Goal: Find contact information: Find contact information

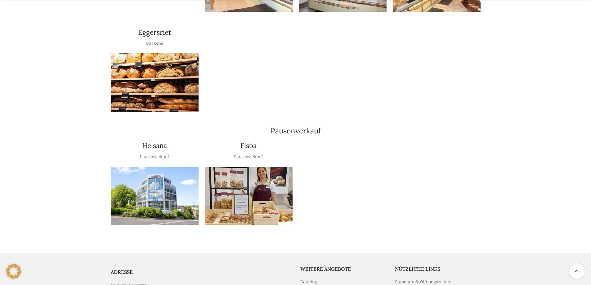
scroll to position [732, 0]
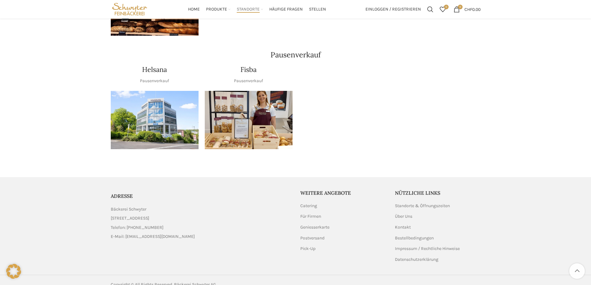
click at [142, 224] on link "List item link" at bounding box center [201, 227] width 180 height 7
click at [411, 246] on link "Impressum / Rechtliche Hinweise" at bounding box center [427, 249] width 65 height 6
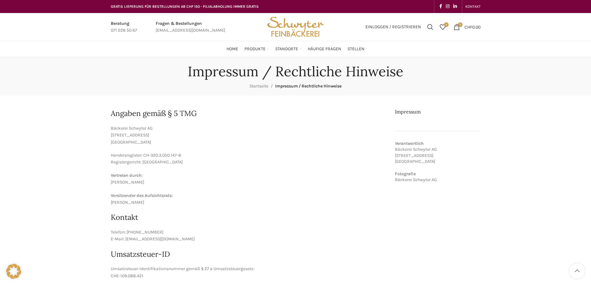
scroll to position [124, 0]
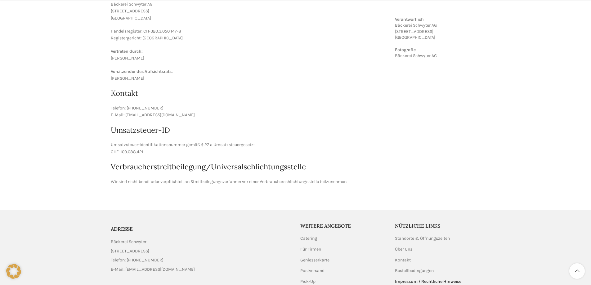
click at [146, 259] on link "List item link" at bounding box center [201, 260] width 180 height 7
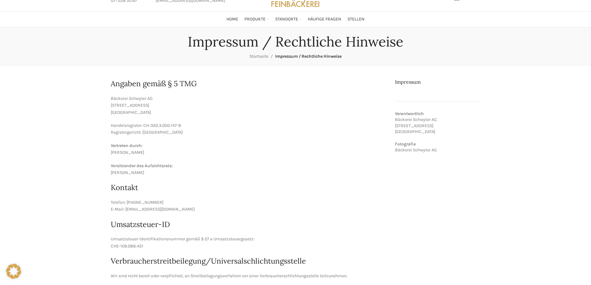
scroll to position [0, 0]
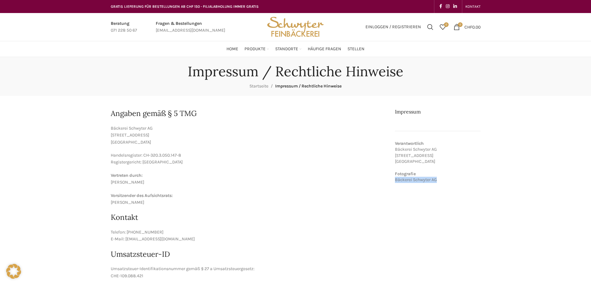
drag, startPoint x: 436, startPoint y: 180, endPoint x: 395, endPoint y: 184, distance: 41.7
click at [395, 184] on aside "Schliessen Impressum Verantwortlich Bäckerei Schwyter AG Schuppisstrasse 17 901…" at bounding box center [438, 208] width 86 height 201
copy p "Bäckerei Schwyter AG"
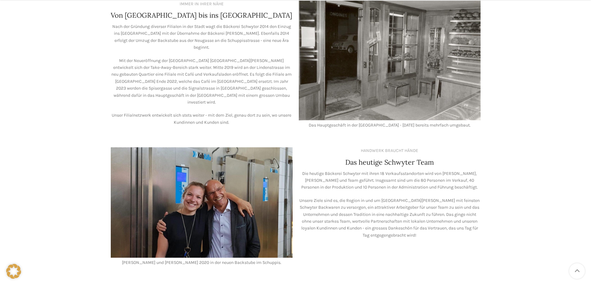
scroll to position [549, 0]
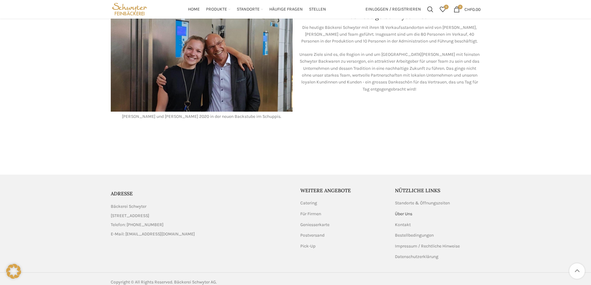
click at [398, 211] on link "Über Uns" at bounding box center [404, 214] width 18 height 6
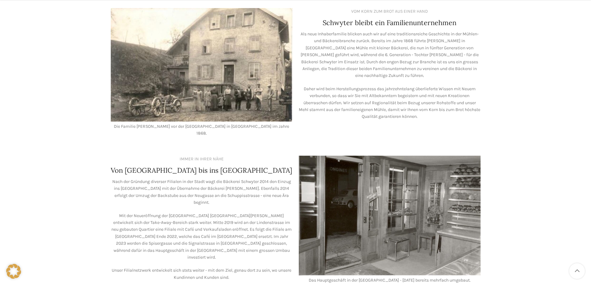
scroll to position [434, 0]
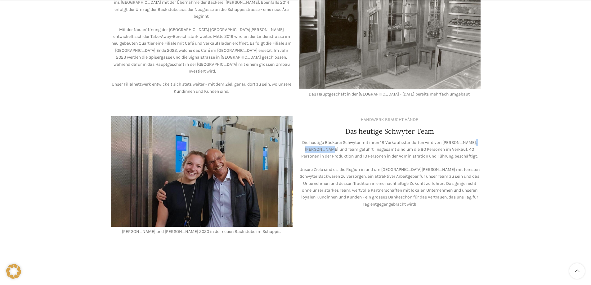
drag, startPoint x: 467, startPoint y: 135, endPoint x: 314, endPoint y: 141, distance: 153.6
click at [314, 141] on p "Die heutige Bäckerei Schwyter mit ihren 18 Verkaufsstandorten wird von Lea Stöc…" at bounding box center [390, 149] width 182 height 21
copy p "Diana Seifert"
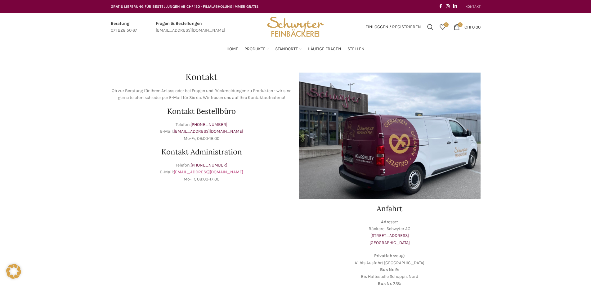
click at [205, 172] on link "[EMAIL_ADDRESS][DOMAIN_NAME]" at bounding box center [208, 171] width 69 height 5
